Goal: Task Accomplishment & Management: Manage account settings

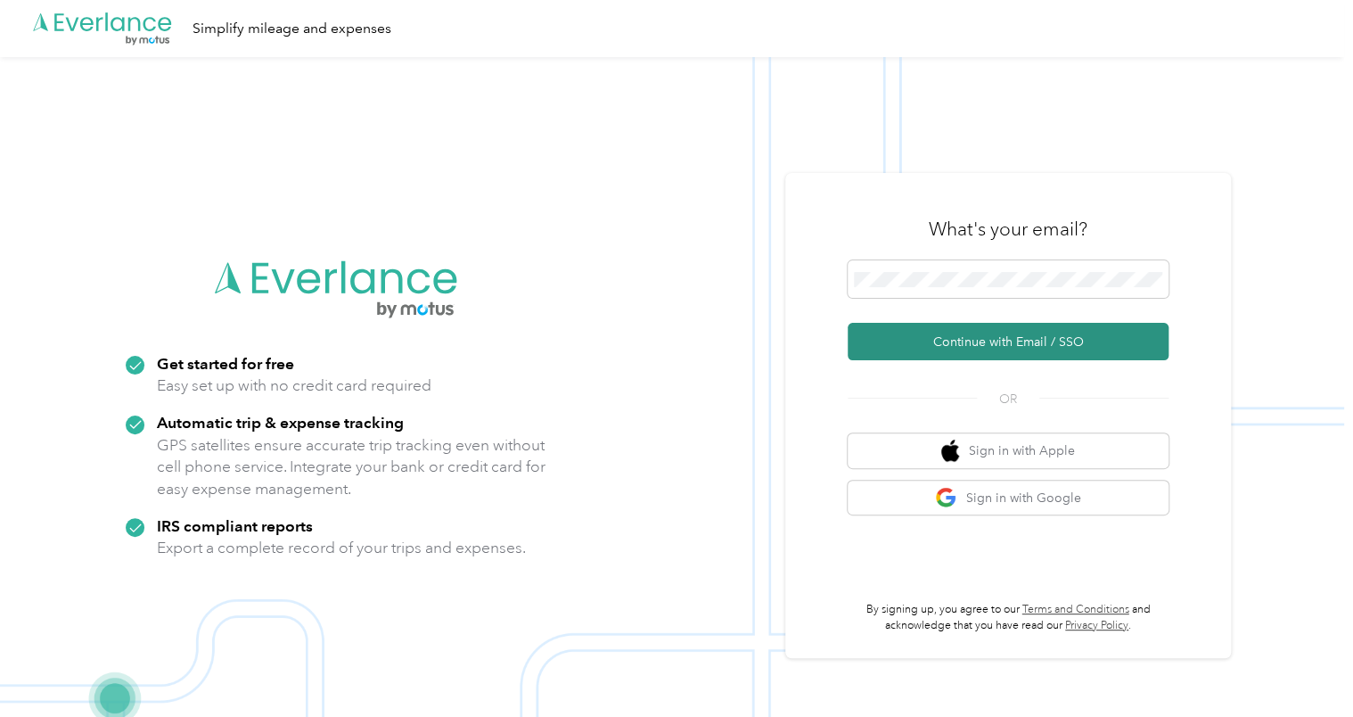
click at [934, 347] on button "Continue with Email / SSO" at bounding box center [1008, 341] width 321 height 37
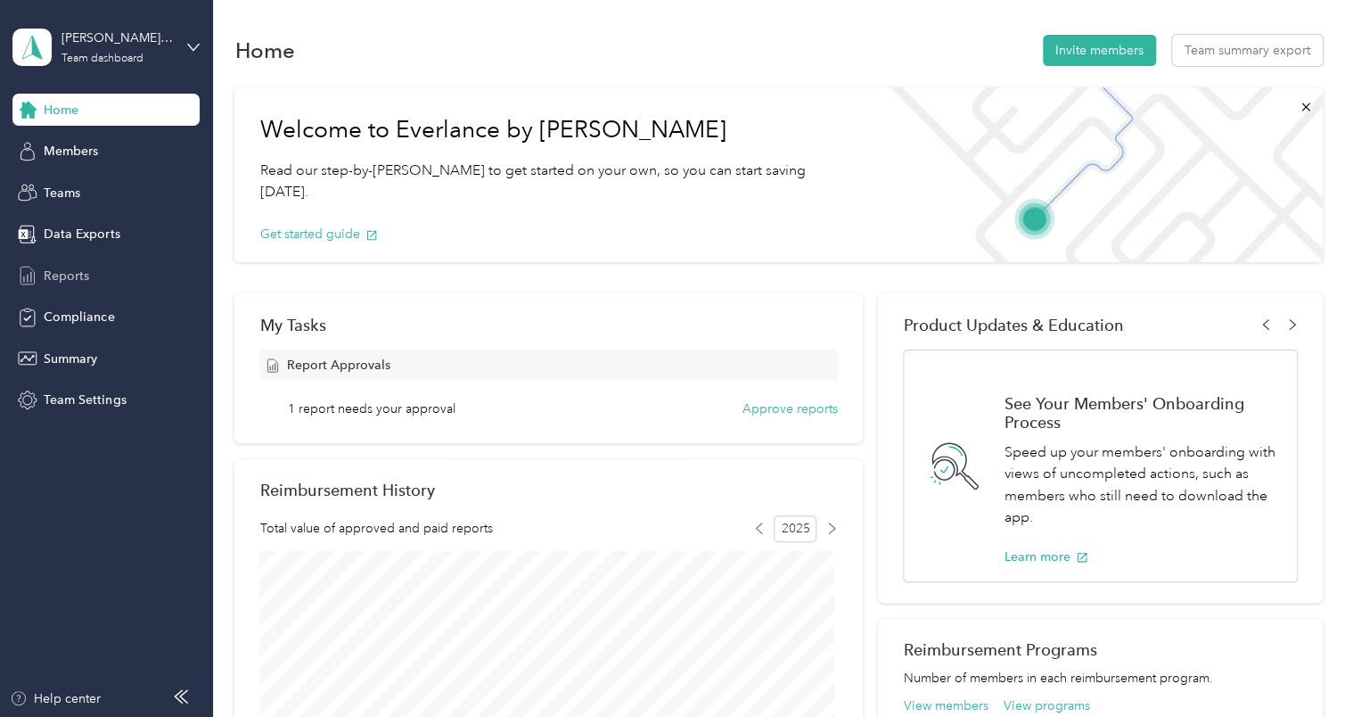
click at [77, 275] on span "Reports" at bounding box center [66, 275] width 45 height 19
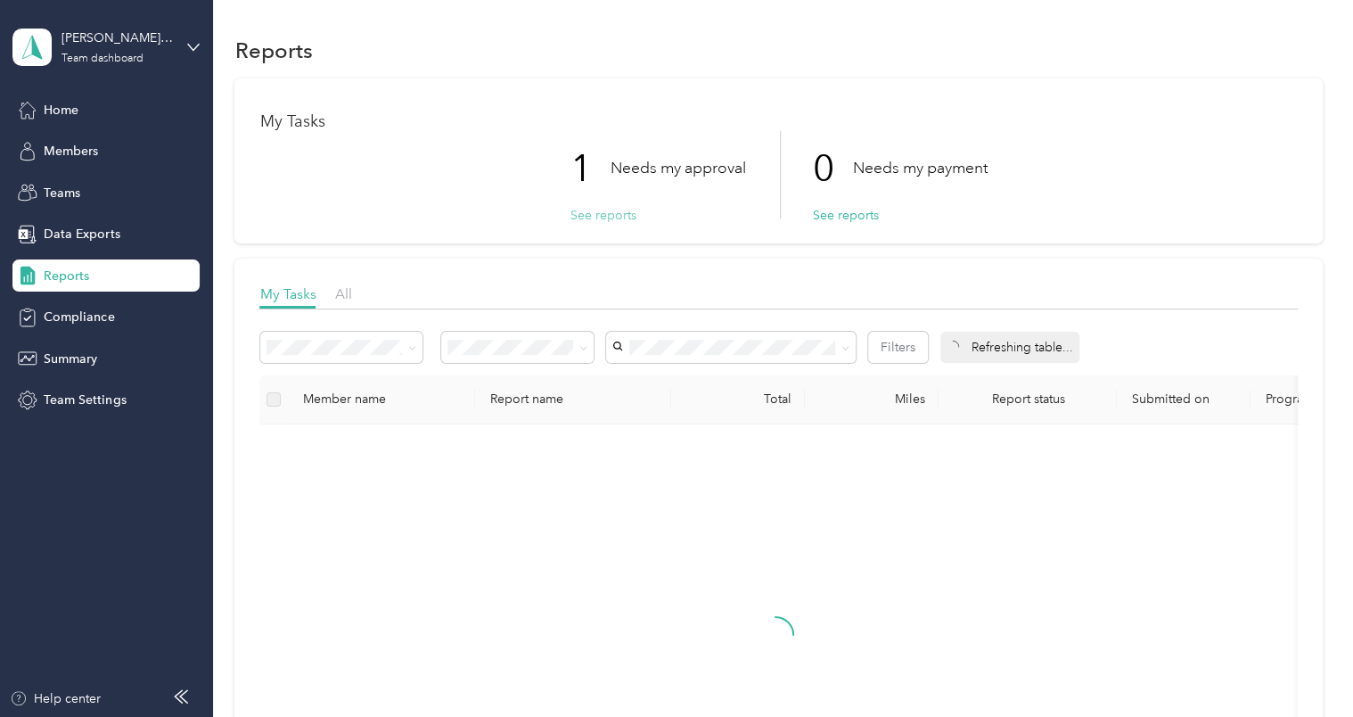
click at [596, 216] on button "See reports" at bounding box center [603, 215] width 66 height 19
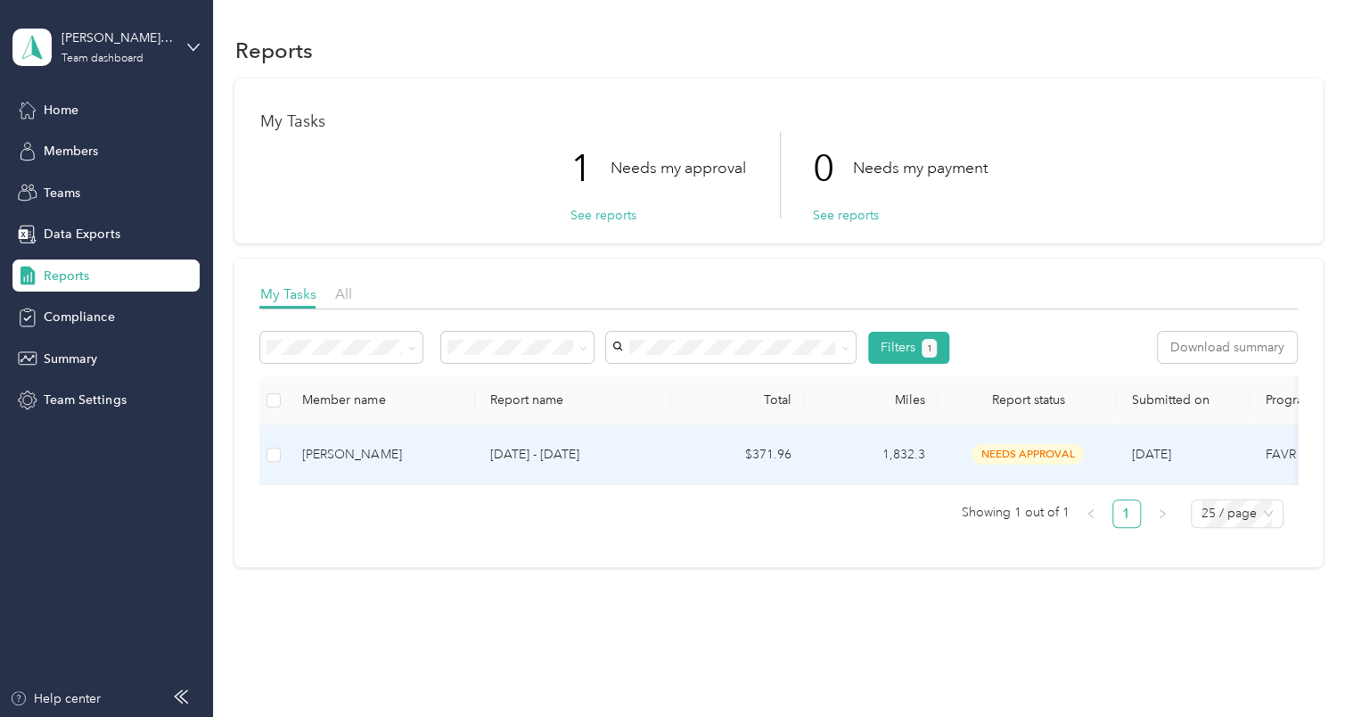
click at [348, 454] on div "[PERSON_NAME]" at bounding box center [381, 455] width 159 height 20
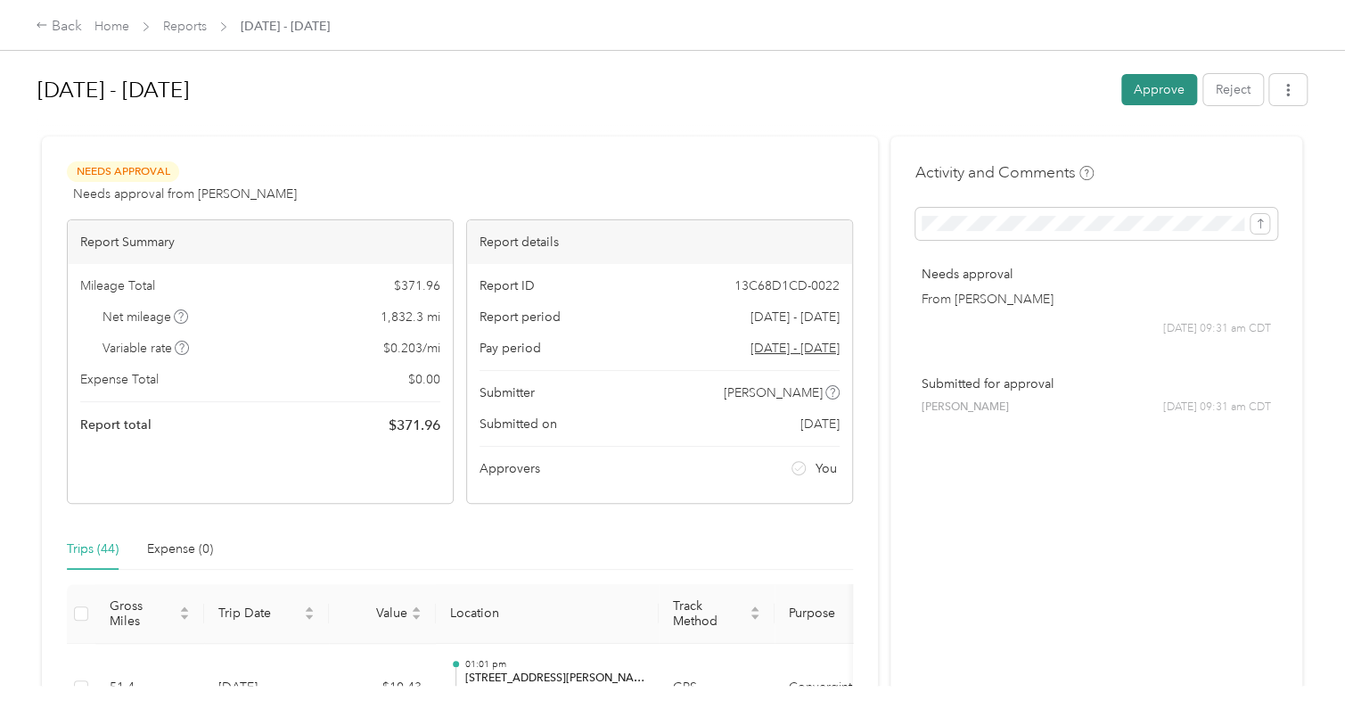
click at [1140, 93] on button "Approve" at bounding box center [1159, 89] width 76 height 31
